Goal: Task Accomplishment & Management: Manage account settings

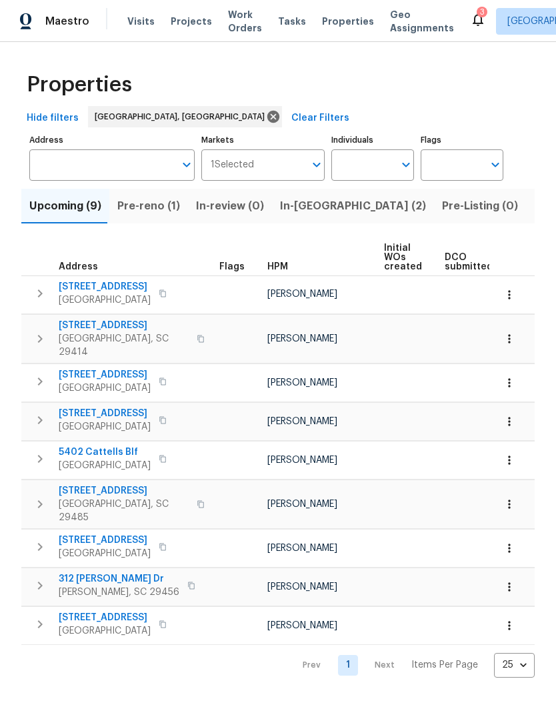
click at [307, 213] on span "In-[GEOGRAPHIC_DATA] (2)" at bounding box center [353, 206] width 146 height 19
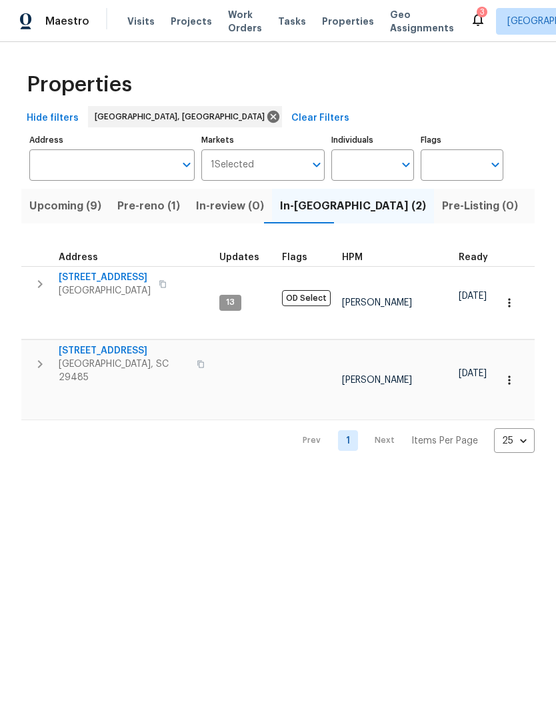
click at [513, 373] on icon "button" at bounding box center [509, 379] width 13 height 13
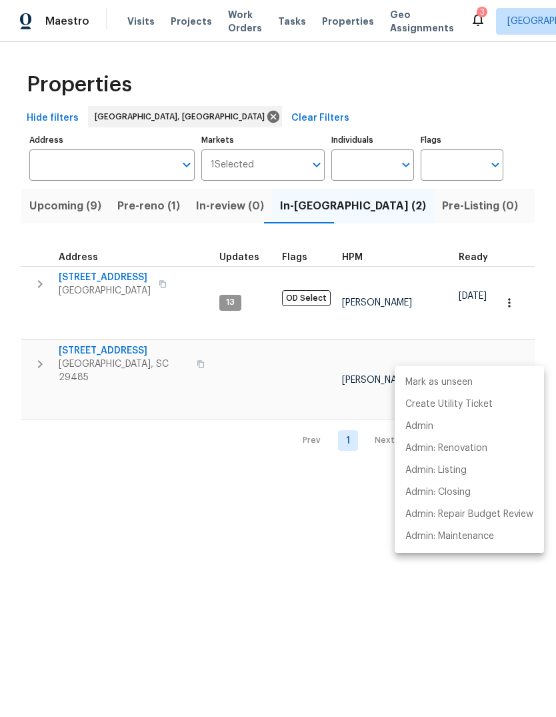
click at [245, 567] on div at bounding box center [278, 358] width 556 height 717
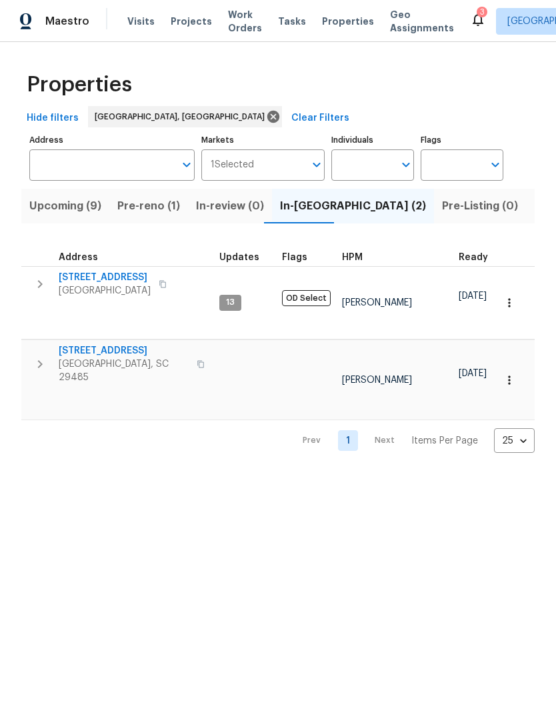
click at [127, 344] on span "[STREET_ADDRESS]" at bounding box center [124, 350] width 130 height 13
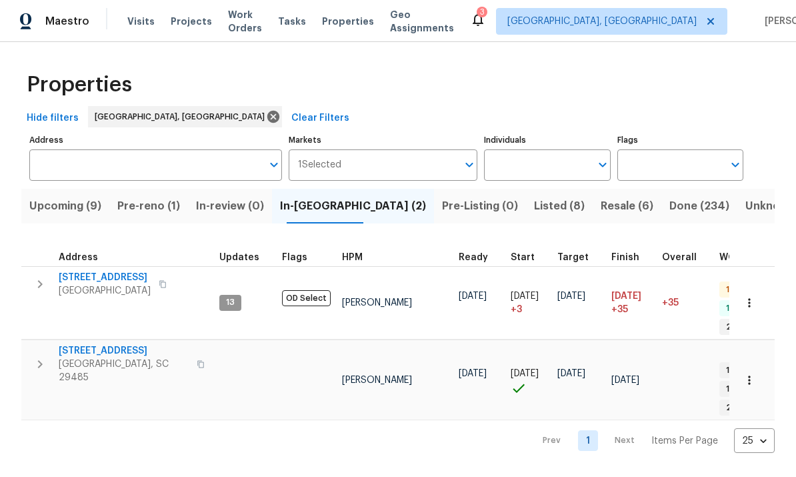
click at [555, 357] on div "Properties Hide filters [GEOGRAPHIC_DATA], [GEOGRAPHIC_DATA] Clear Filters Addr…" at bounding box center [398, 258] width 796 height 432
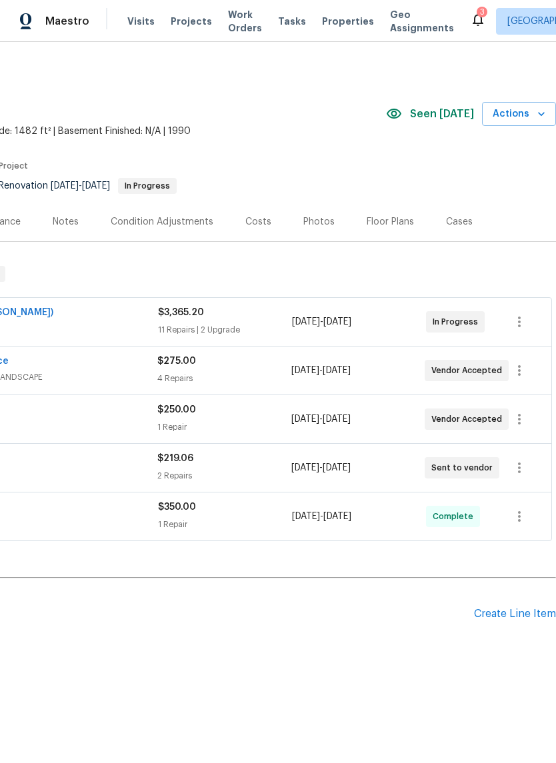
scroll to position [0, 197]
click at [535, 114] on icon "button" at bounding box center [541, 113] width 13 height 13
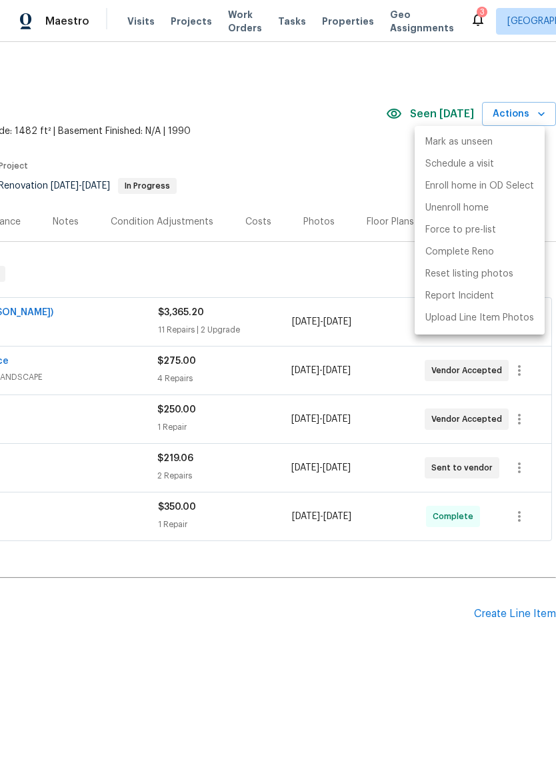
click at [285, 603] on div at bounding box center [278, 381] width 556 height 763
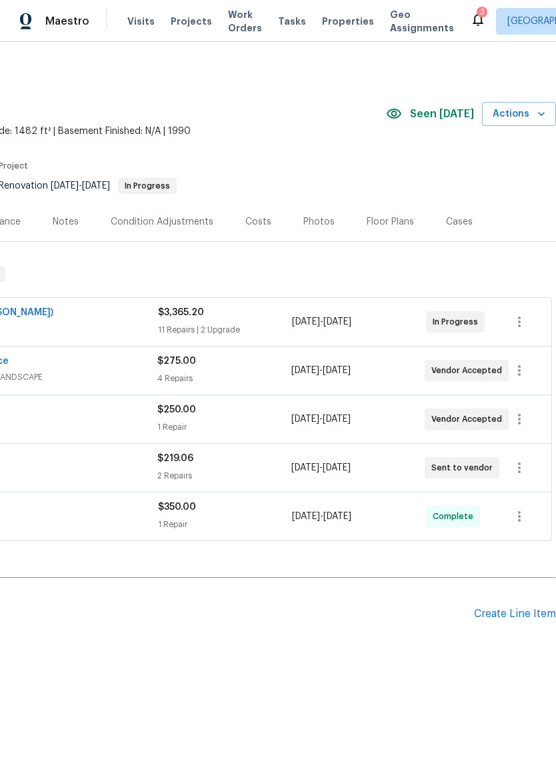
click at [263, 227] on div "Costs" at bounding box center [258, 221] width 26 height 13
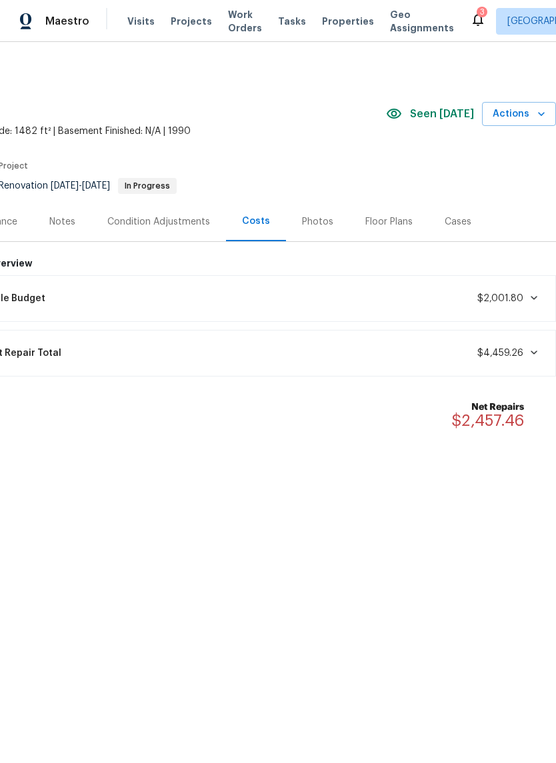
click at [543, 133] on div "105 Nottingham Ct, Summerville, SC 29485 3 Beds | 2 Baths | Total: 1482 ft² | A…" at bounding box center [179, 114] width 753 height 48
click at [530, 113] on span "Actions" at bounding box center [519, 114] width 53 height 17
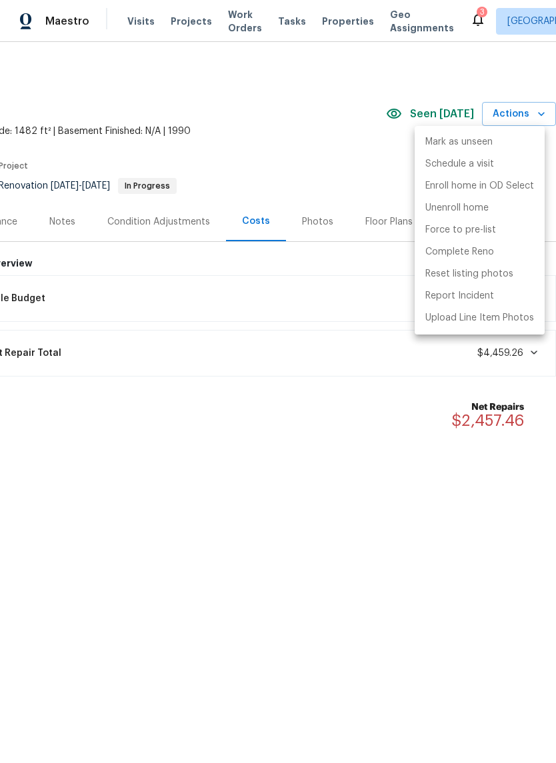
click at [375, 453] on div at bounding box center [278, 381] width 556 height 763
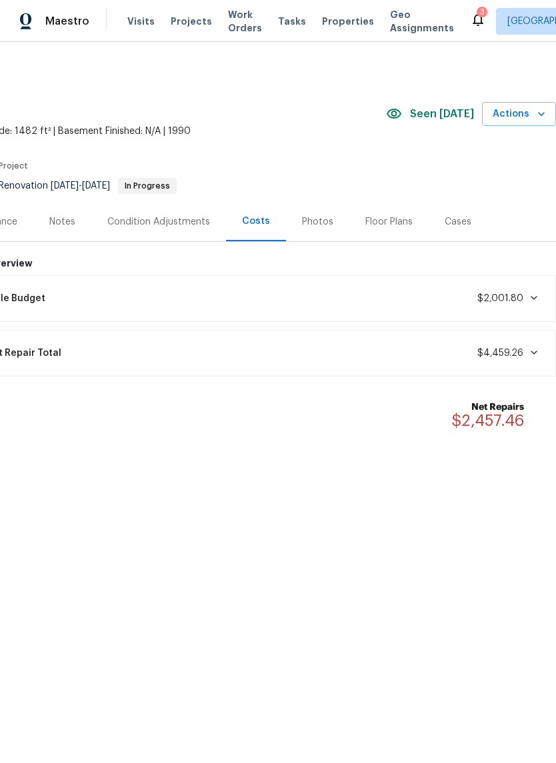
scroll to position [0, 197]
click at [537, 114] on icon "button" at bounding box center [541, 113] width 13 height 13
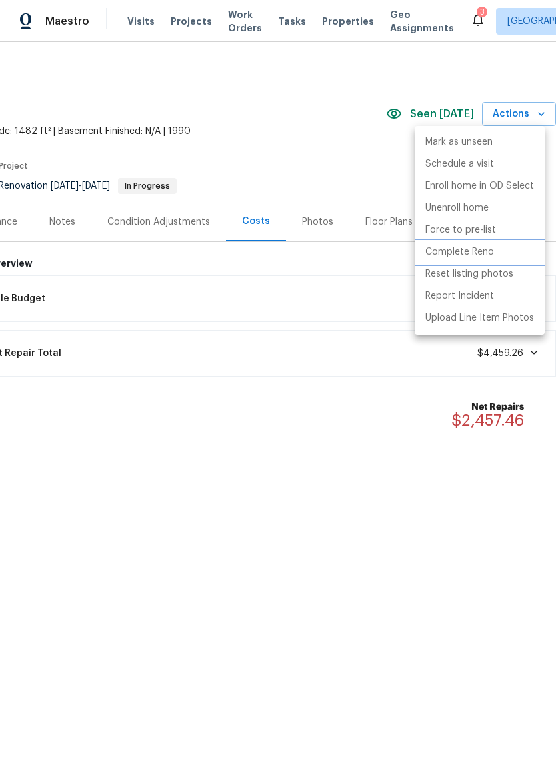
click at [479, 255] on p "Complete Reno" at bounding box center [459, 252] width 69 height 14
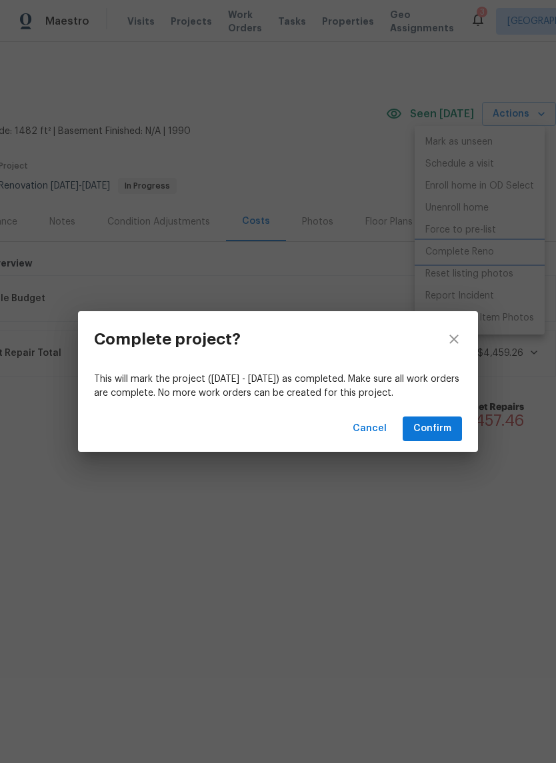
click at [377, 507] on div "Complete project? This will mark the project (Mon, Oct 13 - Fri, Oct 17) as com…" at bounding box center [278, 381] width 556 height 763
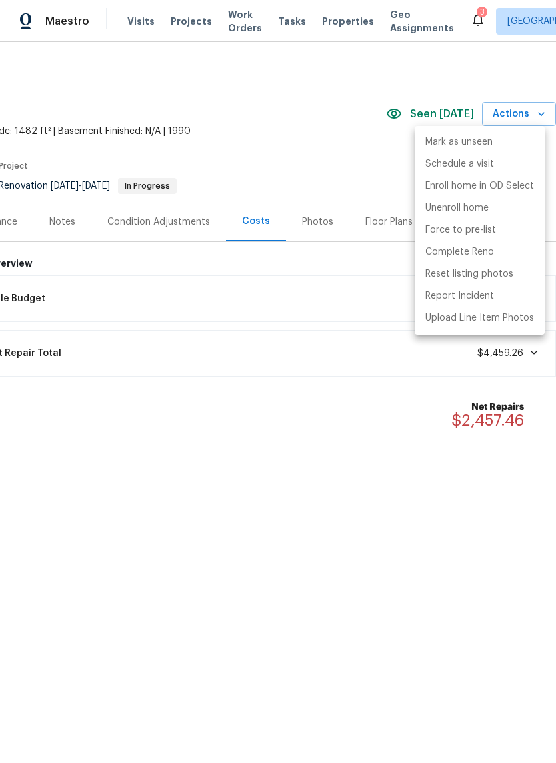
click at [183, 214] on div at bounding box center [278, 381] width 556 height 763
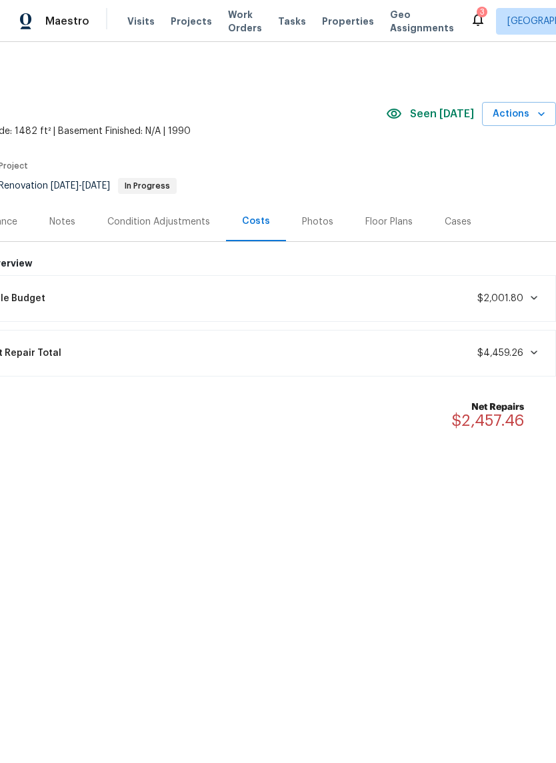
click at [165, 228] on div "Condition Adjustments" at bounding box center [158, 221] width 103 height 13
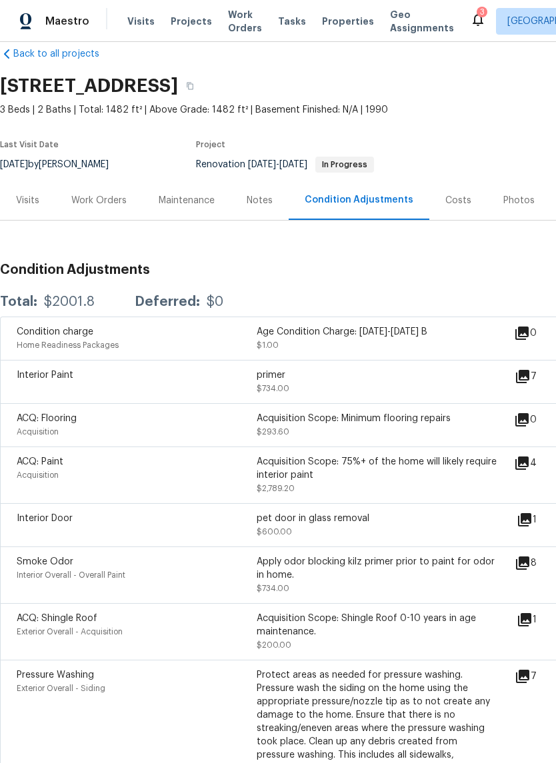
scroll to position [21, 0]
click at [119, 203] on div "Work Orders" at bounding box center [98, 200] width 55 height 13
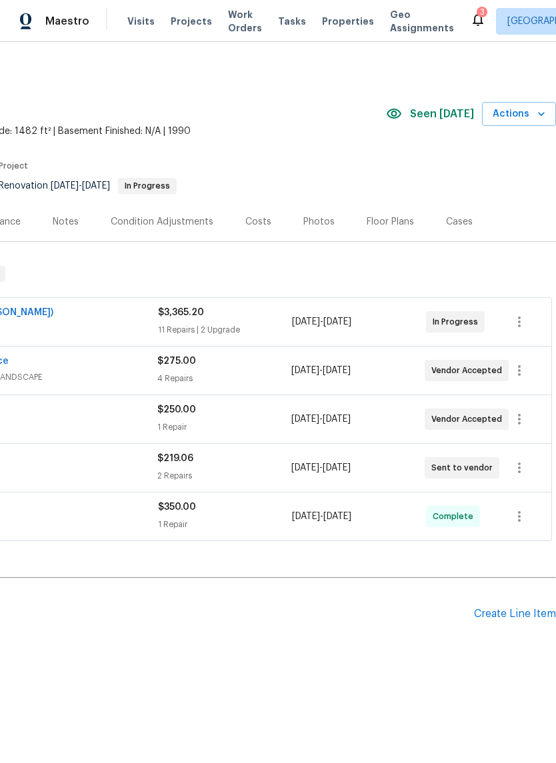
scroll to position [0, 197]
click at [519, 123] on button "Actions" at bounding box center [519, 114] width 74 height 25
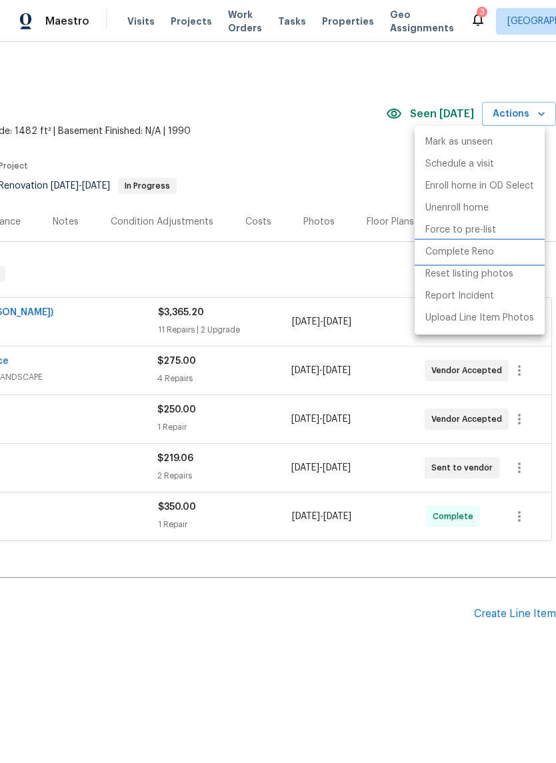
click at [479, 257] on p "Complete Reno" at bounding box center [459, 252] width 69 height 14
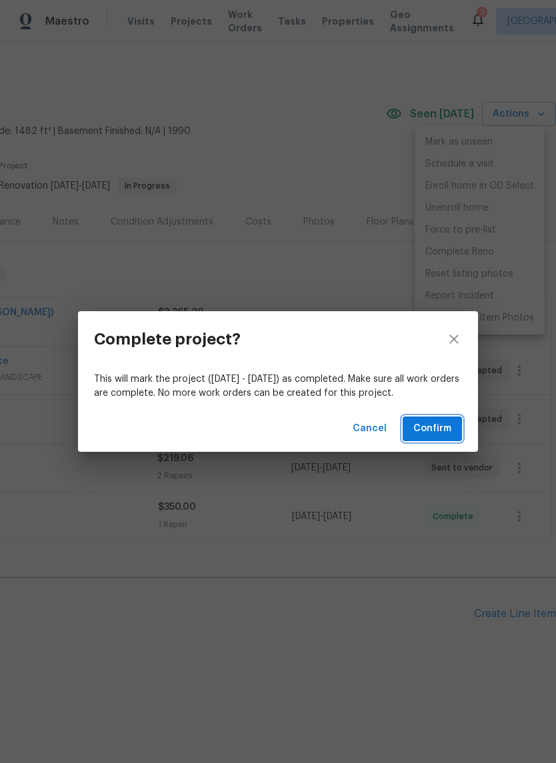
click at [439, 417] on button "Confirm" at bounding box center [432, 429] width 59 height 25
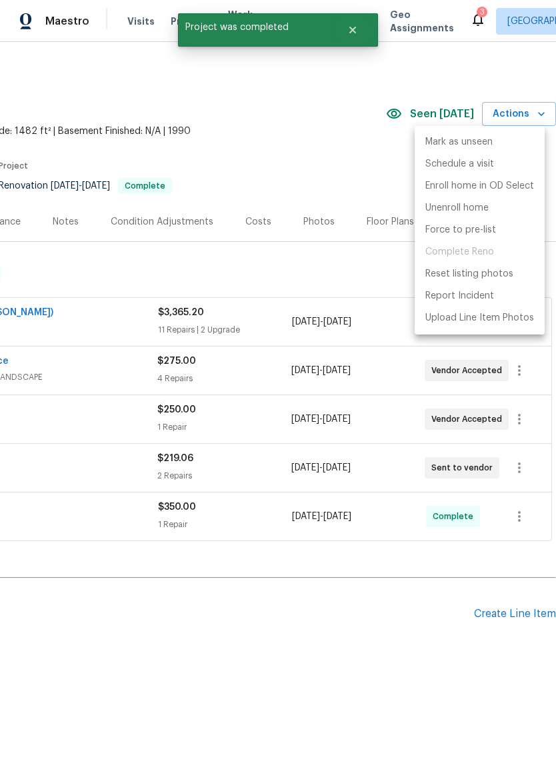
click at [339, 274] on div at bounding box center [278, 381] width 556 height 763
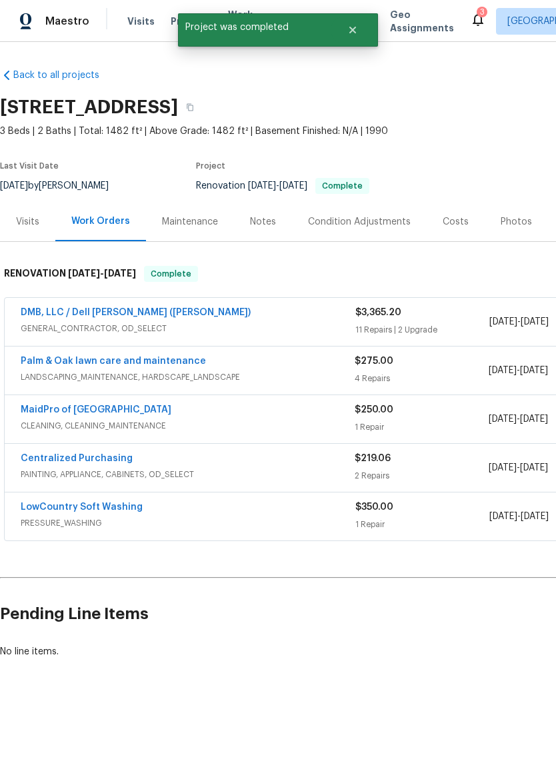
scroll to position [0, 0]
click at [363, 28] on button "Close" at bounding box center [353, 30] width 44 height 27
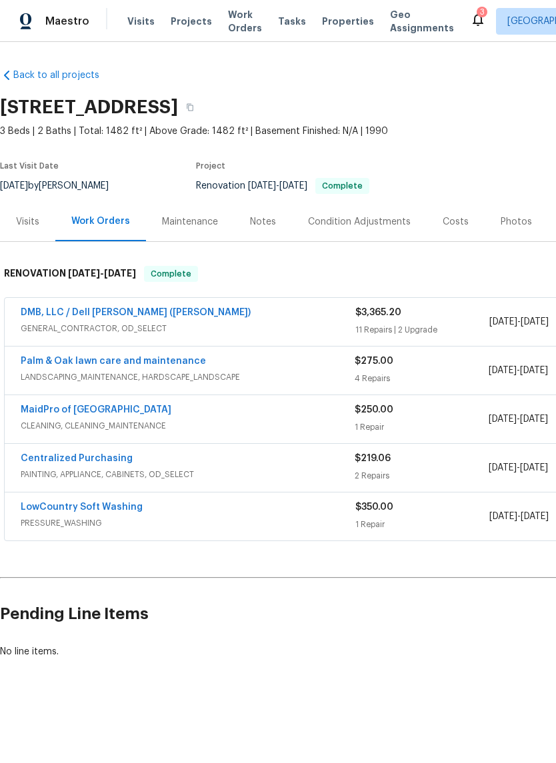
click at [334, 17] on span "Properties" at bounding box center [348, 21] width 52 height 13
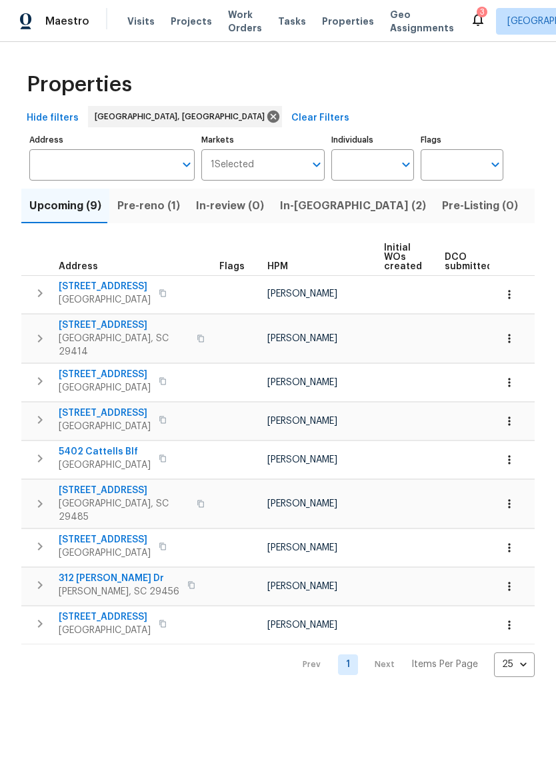
click at [327, 211] on button "In-[GEOGRAPHIC_DATA] (2)" at bounding box center [353, 206] width 162 height 35
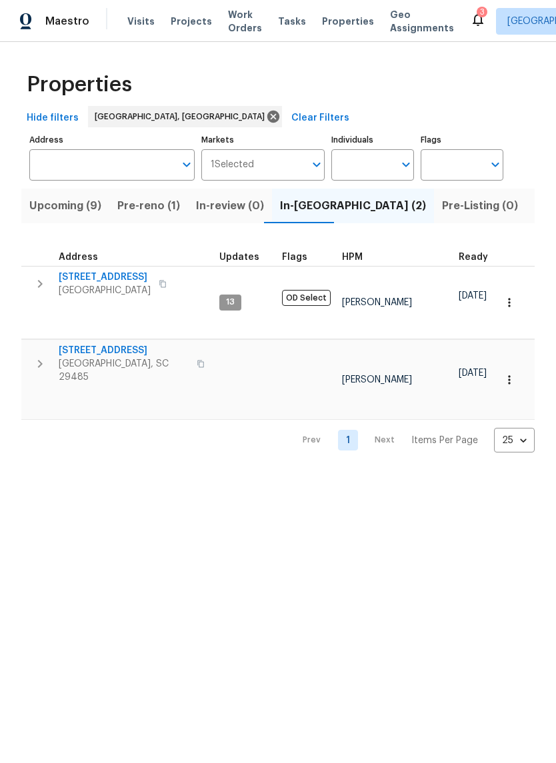
click at [136, 344] on span "[STREET_ADDRESS]" at bounding box center [124, 350] width 130 height 13
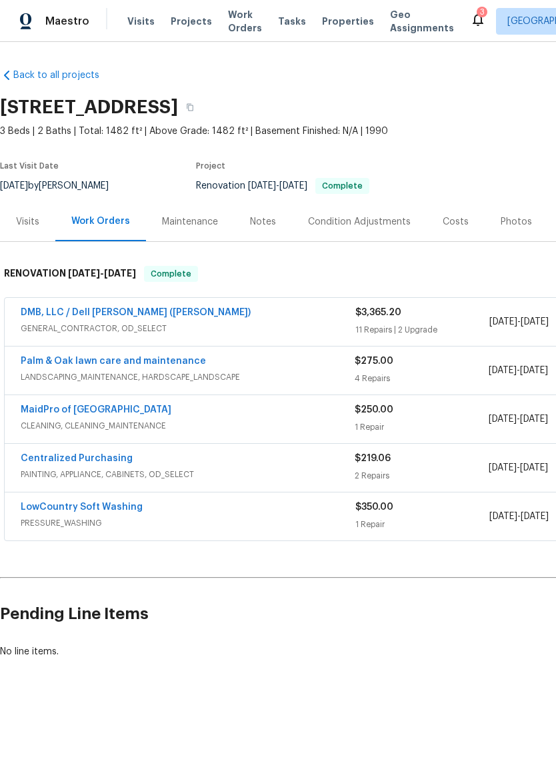
click at [331, 26] on span "Properties" at bounding box center [348, 21] width 52 height 13
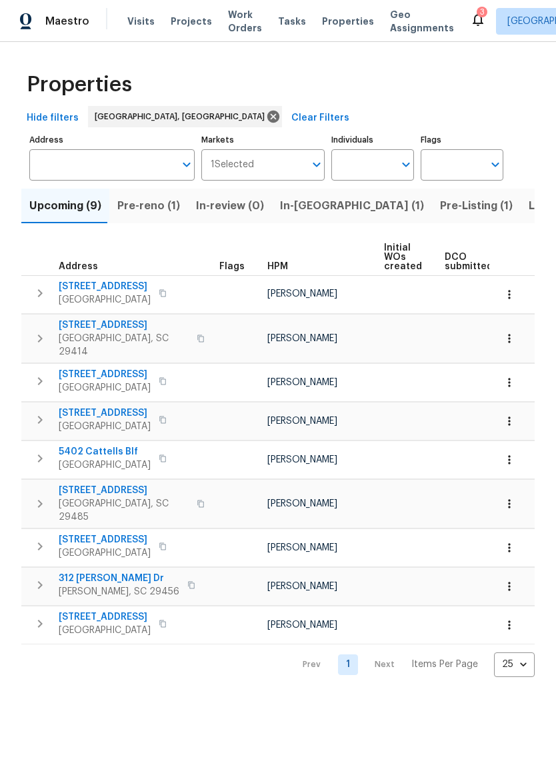
click at [440, 213] on span "Pre-Listing (1)" at bounding box center [476, 206] width 73 height 19
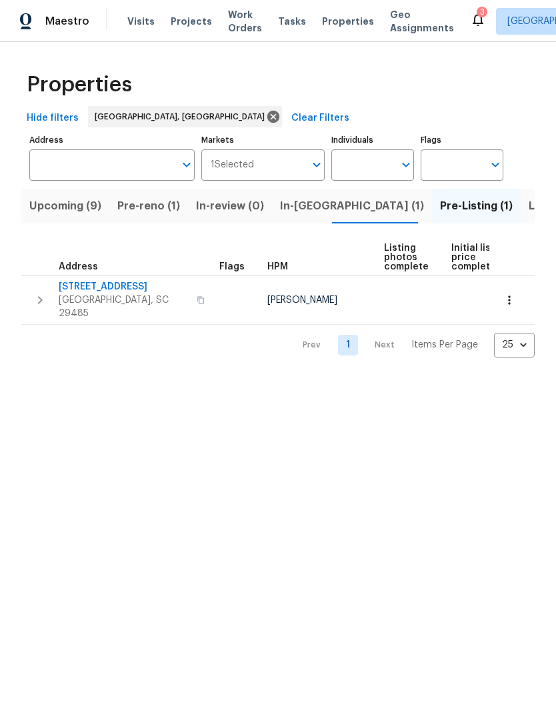
click at [342, 21] on span "Properties" at bounding box center [348, 21] width 52 height 13
click at [329, 20] on span "Properties" at bounding box center [348, 21] width 52 height 13
